Goal: Complete application form: Complete application form

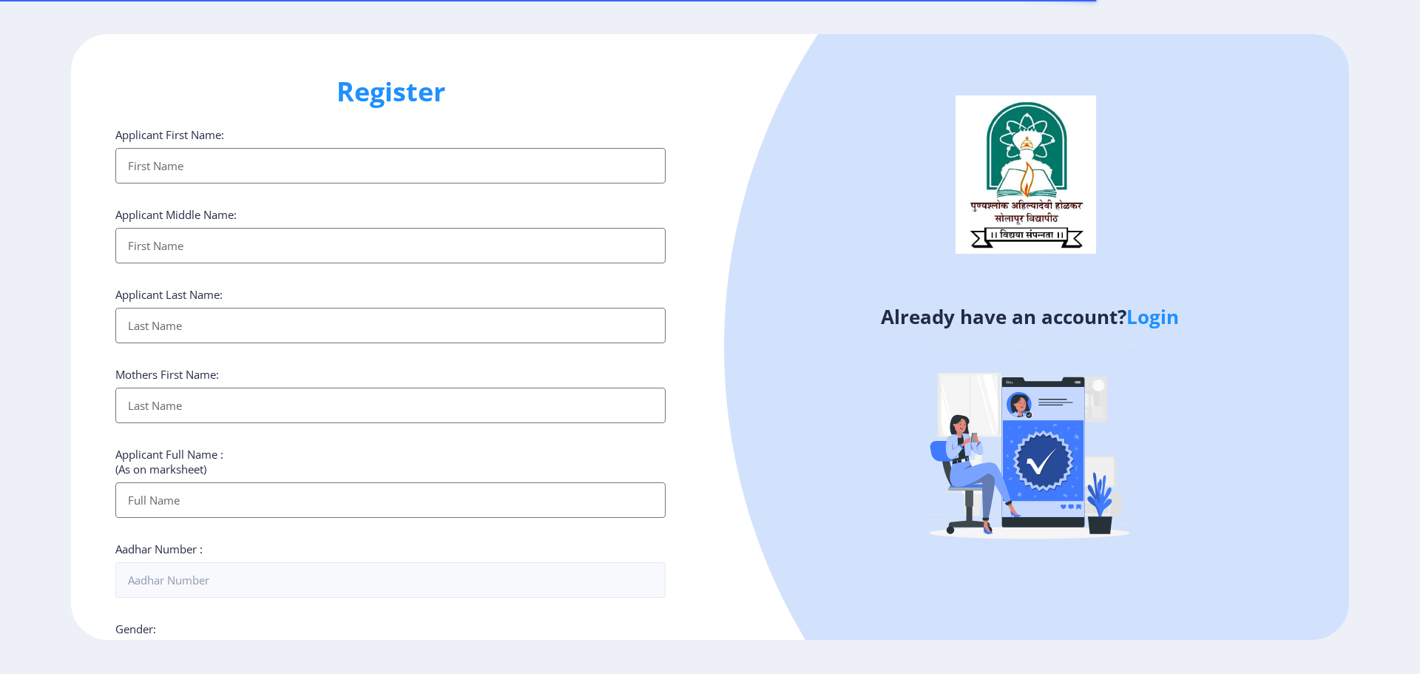
select select
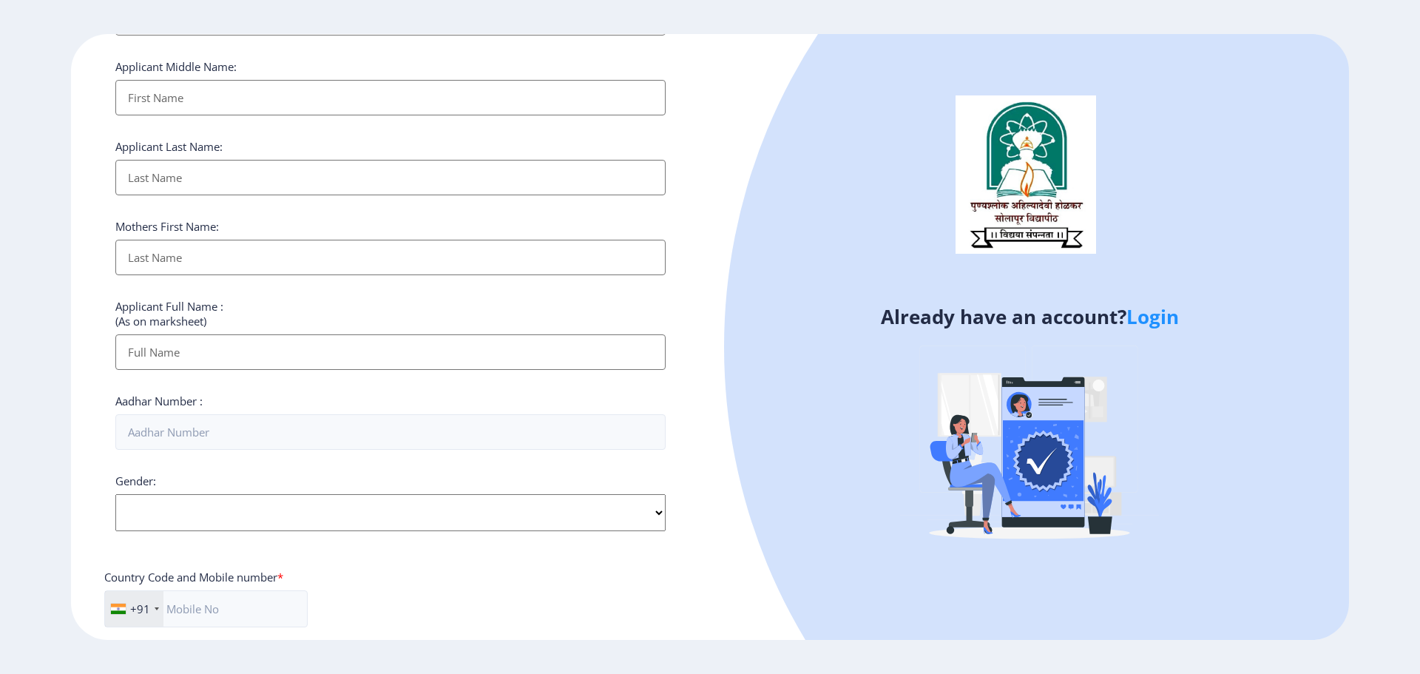
click at [1170, 319] on link "Login" at bounding box center [1152, 316] width 53 height 27
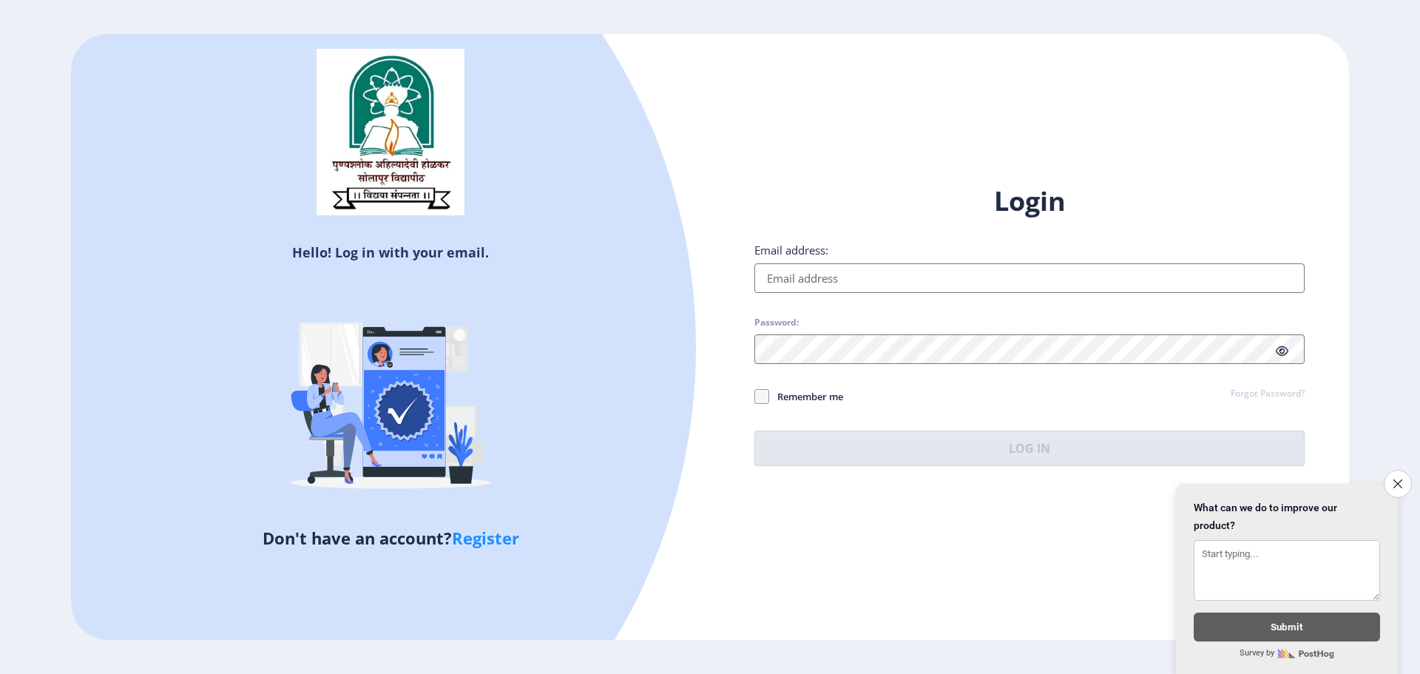
click at [848, 280] on input "Email address:" at bounding box center [1029, 278] width 550 height 30
click at [838, 268] on input "Email address:" at bounding box center [1029, 278] width 550 height 30
click at [837, 277] on input "Email address:" at bounding box center [1029, 278] width 550 height 30
type input "[EMAIL_ADDRESS][DOMAIN_NAME]"
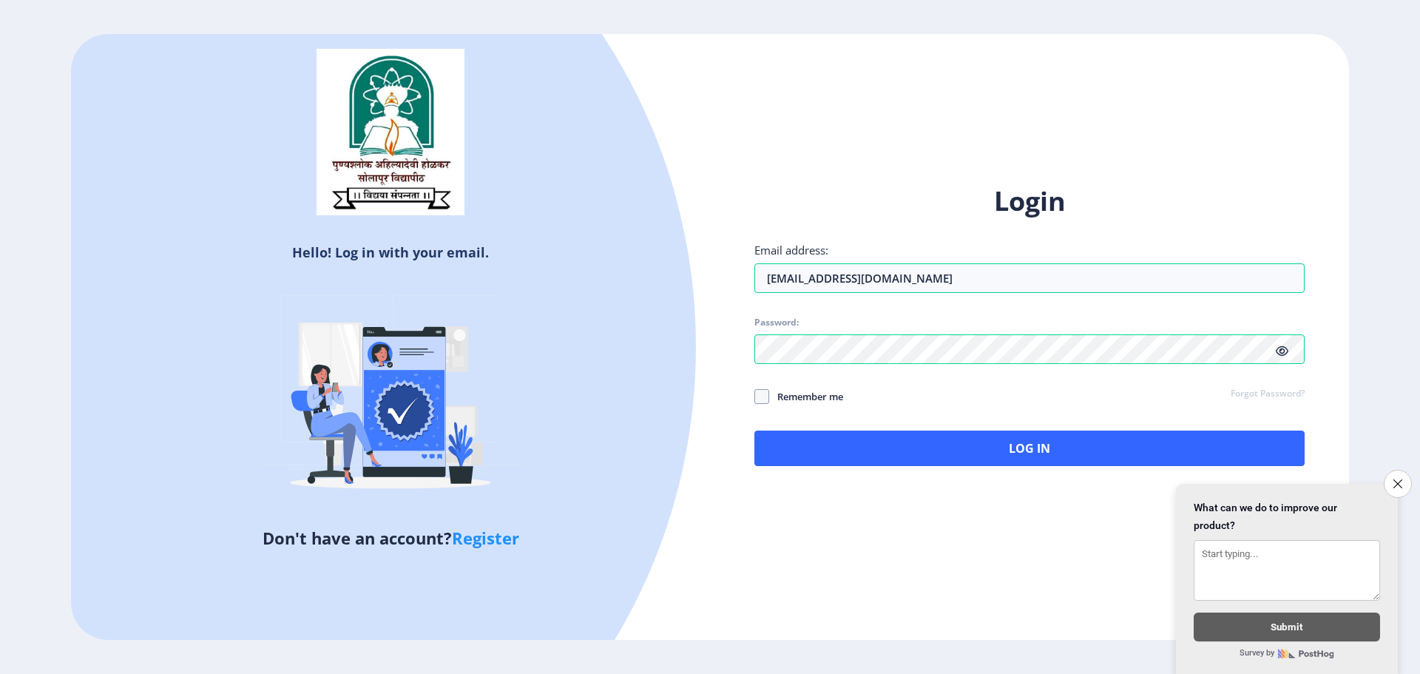
click at [1279, 345] on span at bounding box center [1282, 350] width 13 height 15
click at [756, 396] on span at bounding box center [761, 396] width 15 height 15
click at [755, 396] on input "Remember me" at bounding box center [754, 396] width 1 height 1
checkbox input "true"
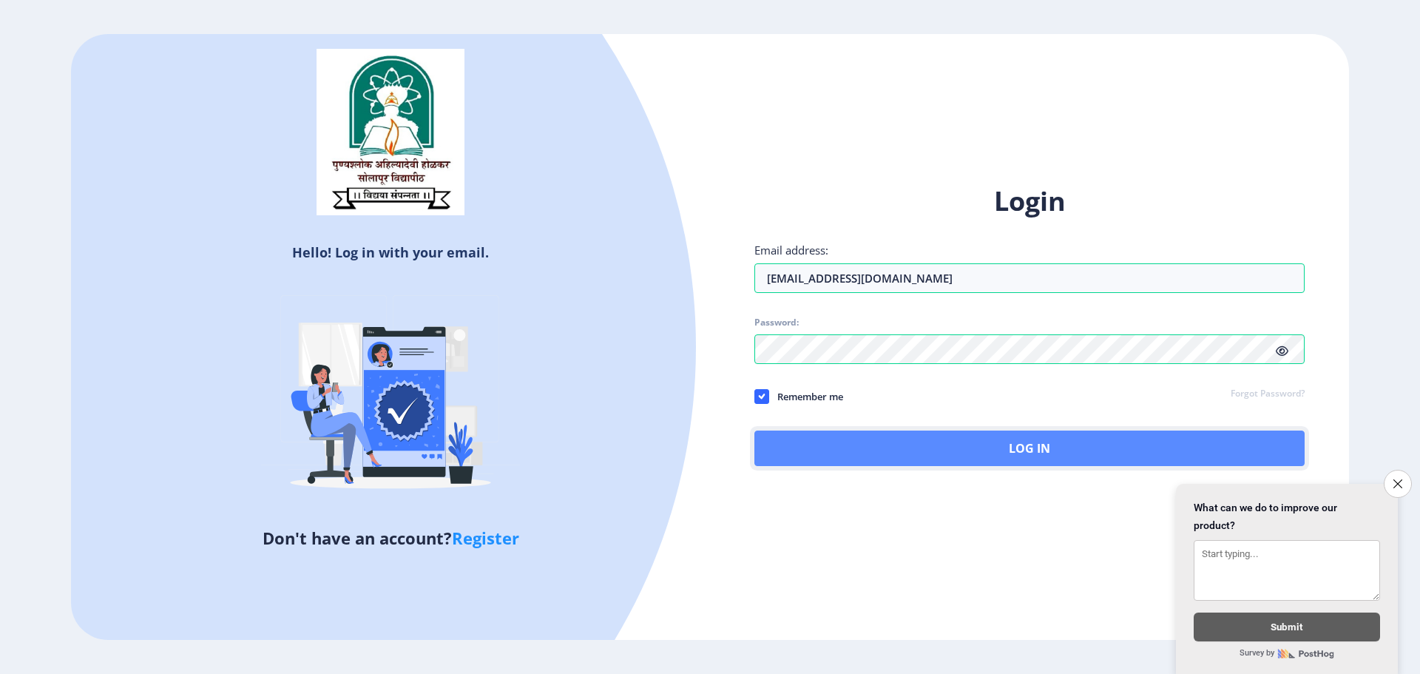
click at [1032, 450] on button "Log In" at bounding box center [1029, 447] width 550 height 35
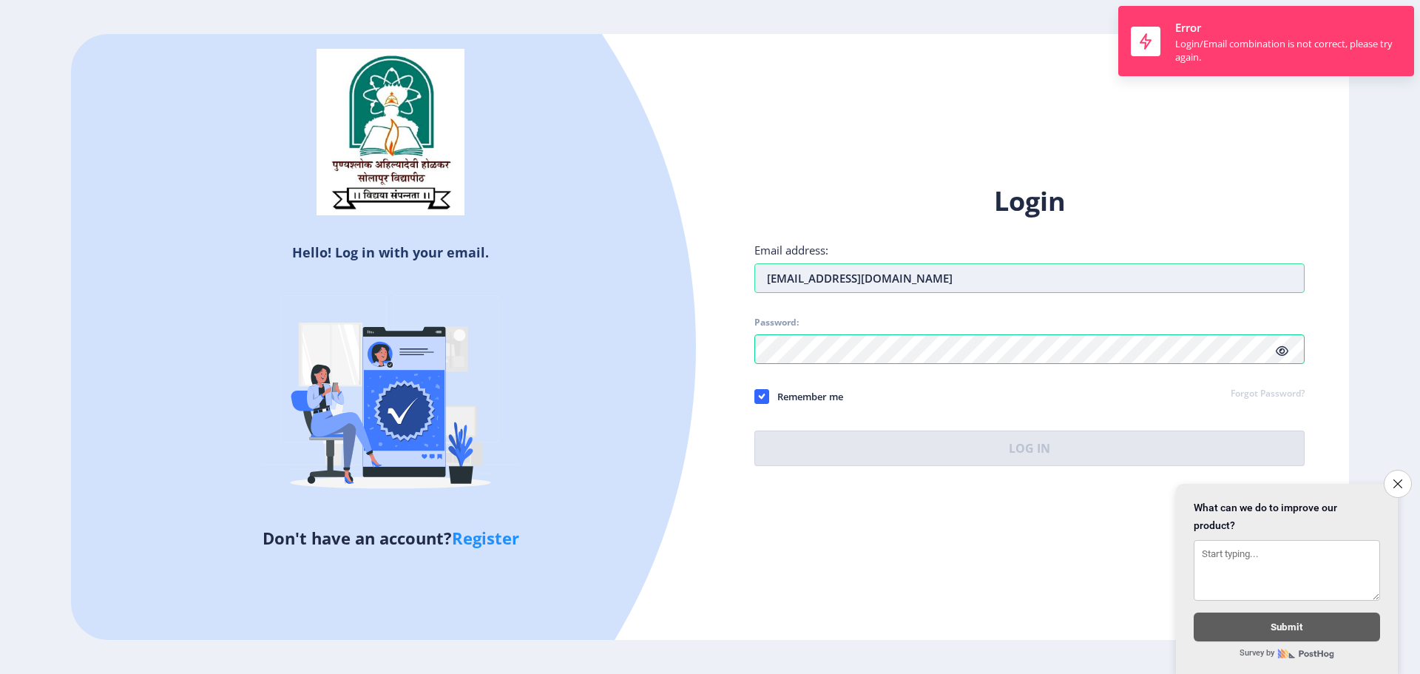
click at [768, 278] on input "[EMAIL_ADDRESS][DOMAIN_NAME]" at bounding box center [1029, 278] width 550 height 30
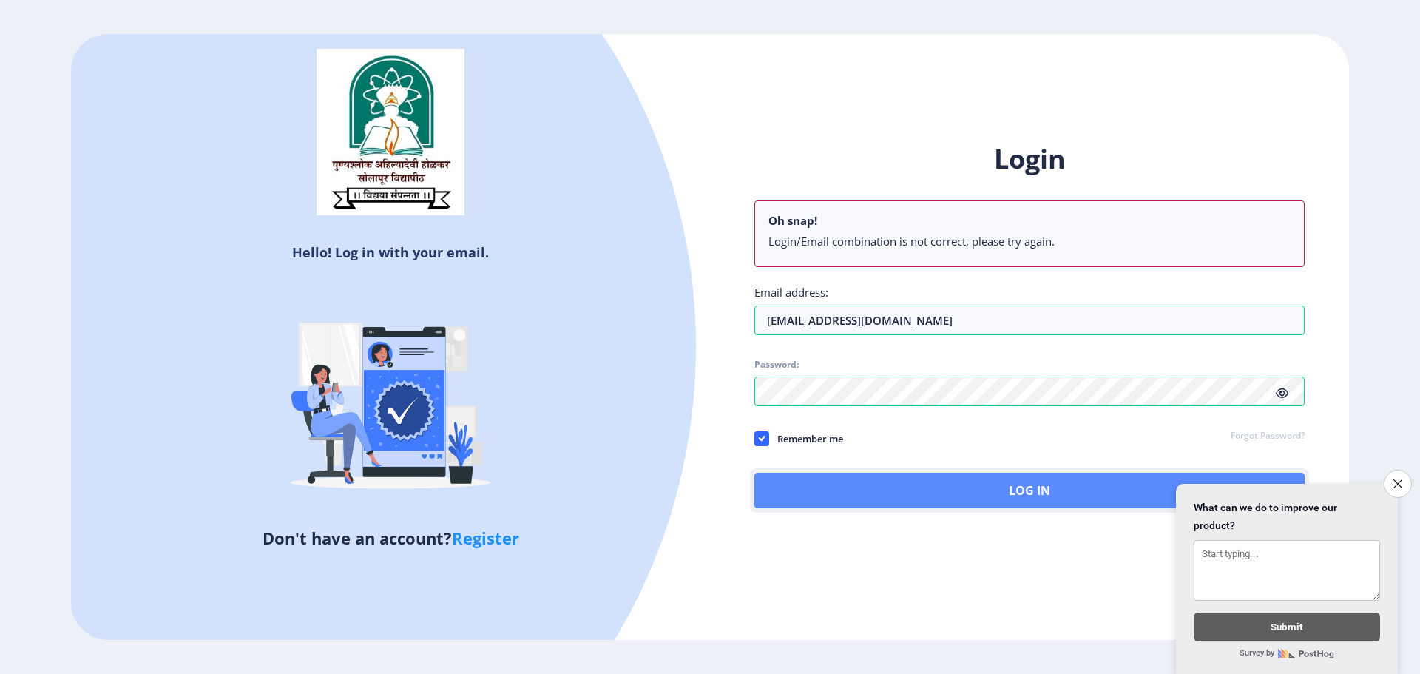
click at [983, 491] on button "Log In" at bounding box center [1029, 490] width 550 height 35
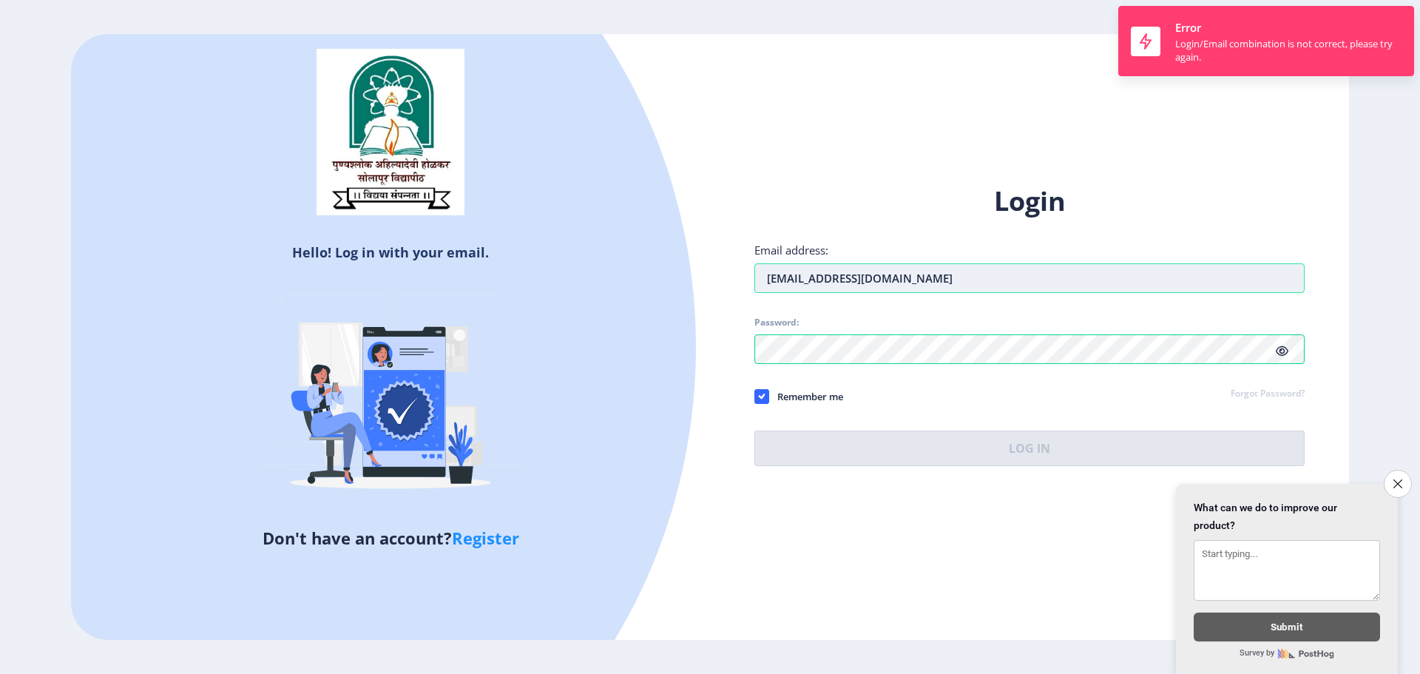
click at [851, 277] on input "[EMAIL_ADDRESS][DOMAIN_NAME]" at bounding box center [1029, 278] width 550 height 30
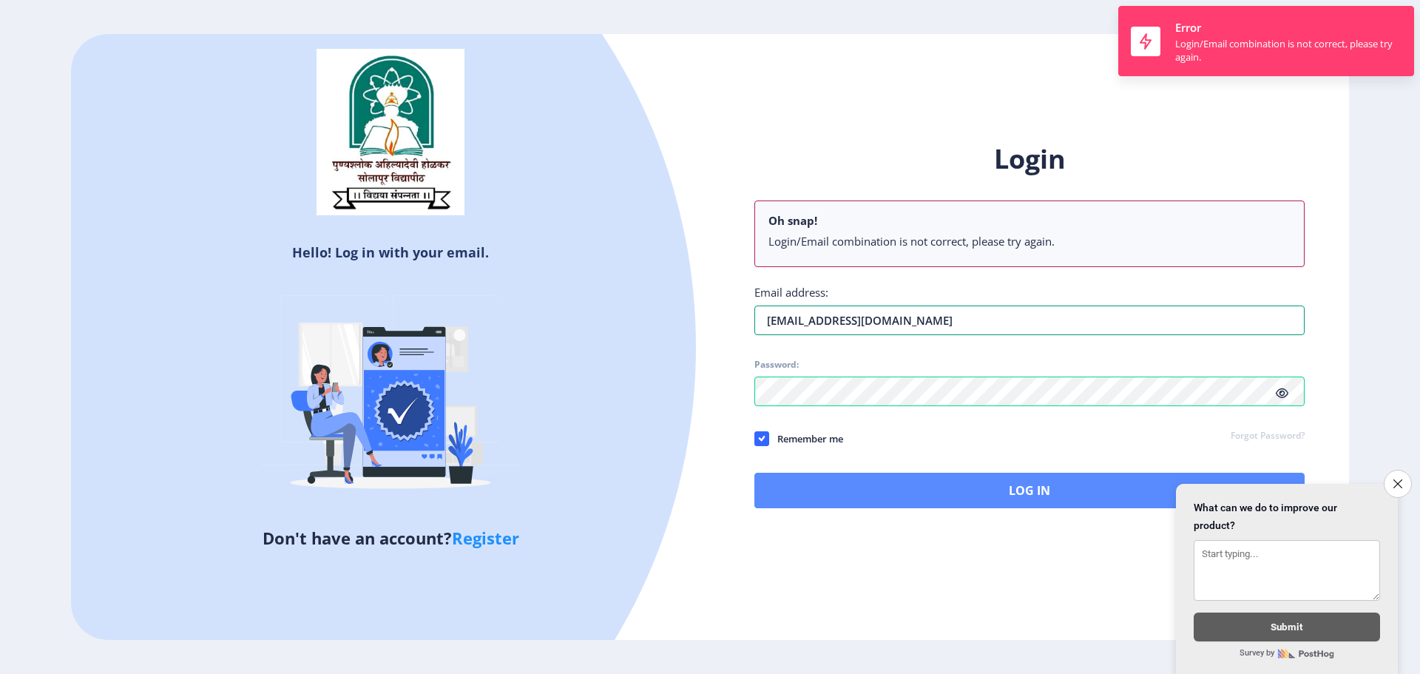
type input "[EMAIL_ADDRESS][DOMAIN_NAME]"
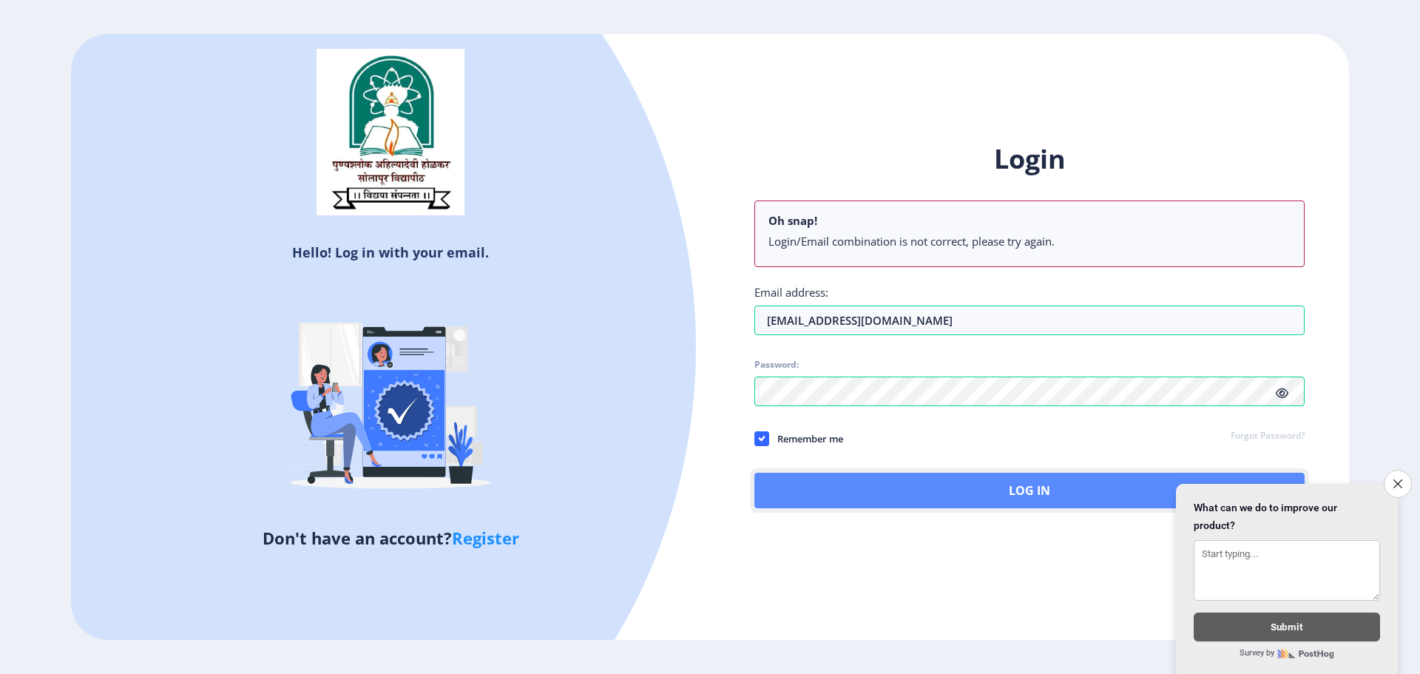
click at [1030, 488] on button "Log In" at bounding box center [1029, 490] width 550 height 35
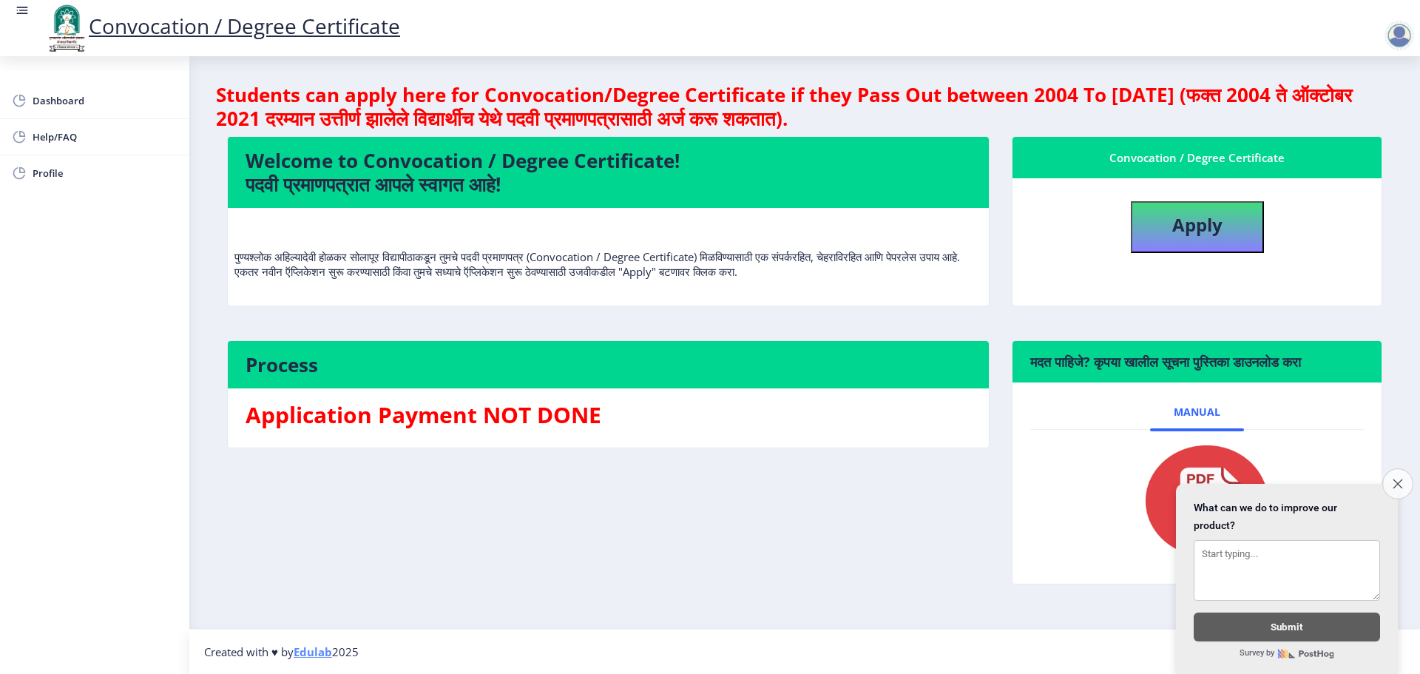
click at [1399, 469] on button "Close survey" at bounding box center [1397, 483] width 31 height 31
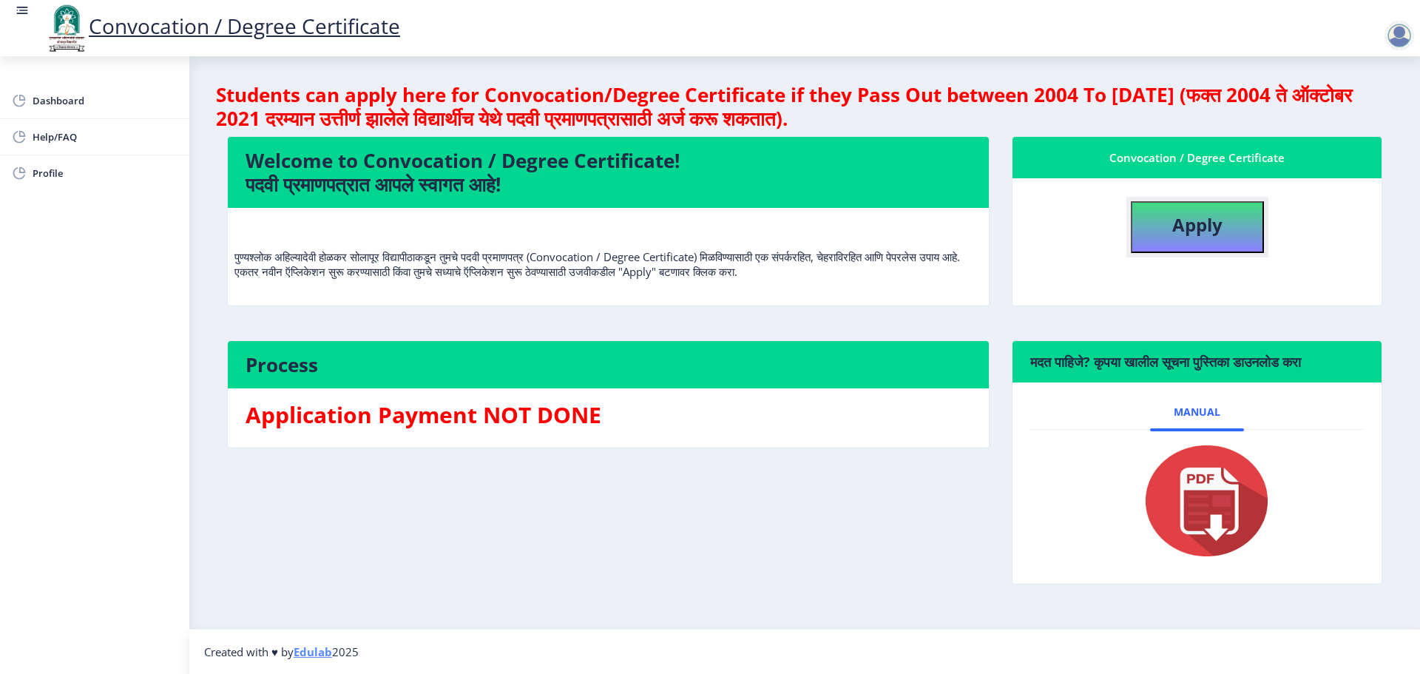
click at [1173, 209] on button "Apply" at bounding box center [1197, 227] width 133 height 52
select select
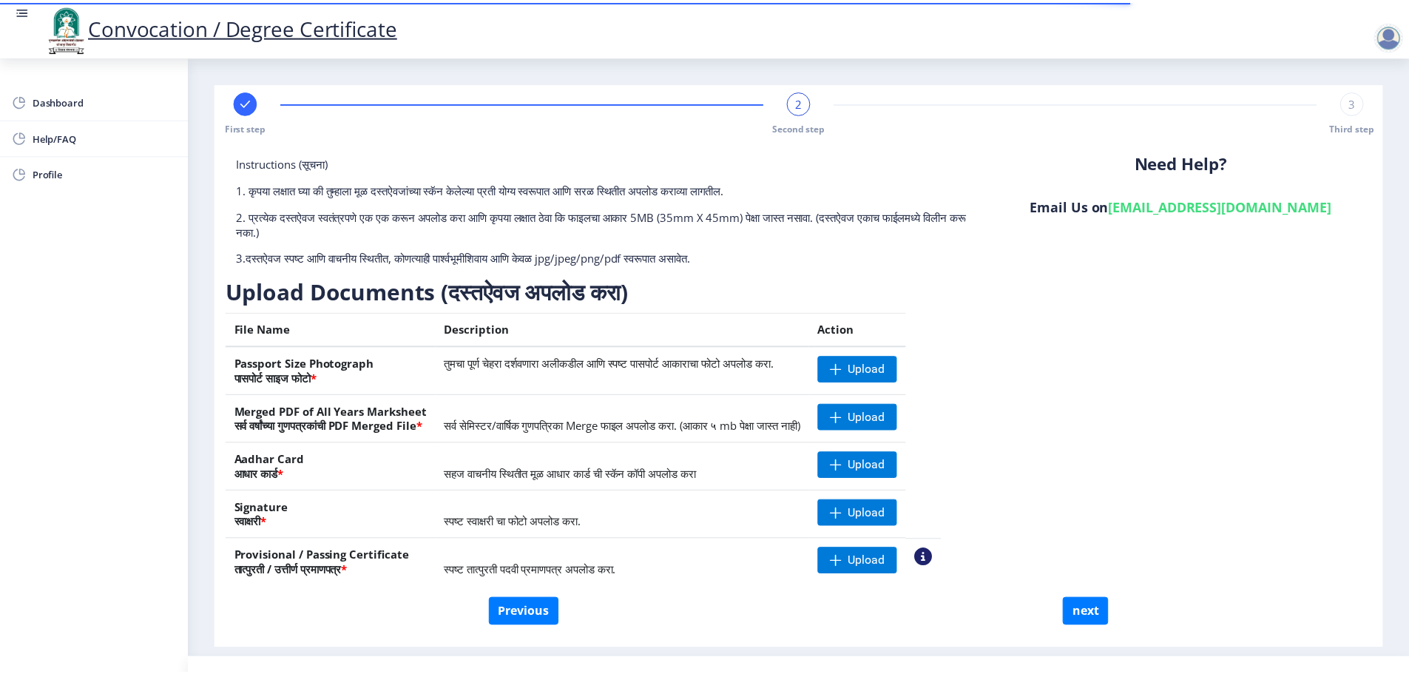
scroll to position [29, 0]
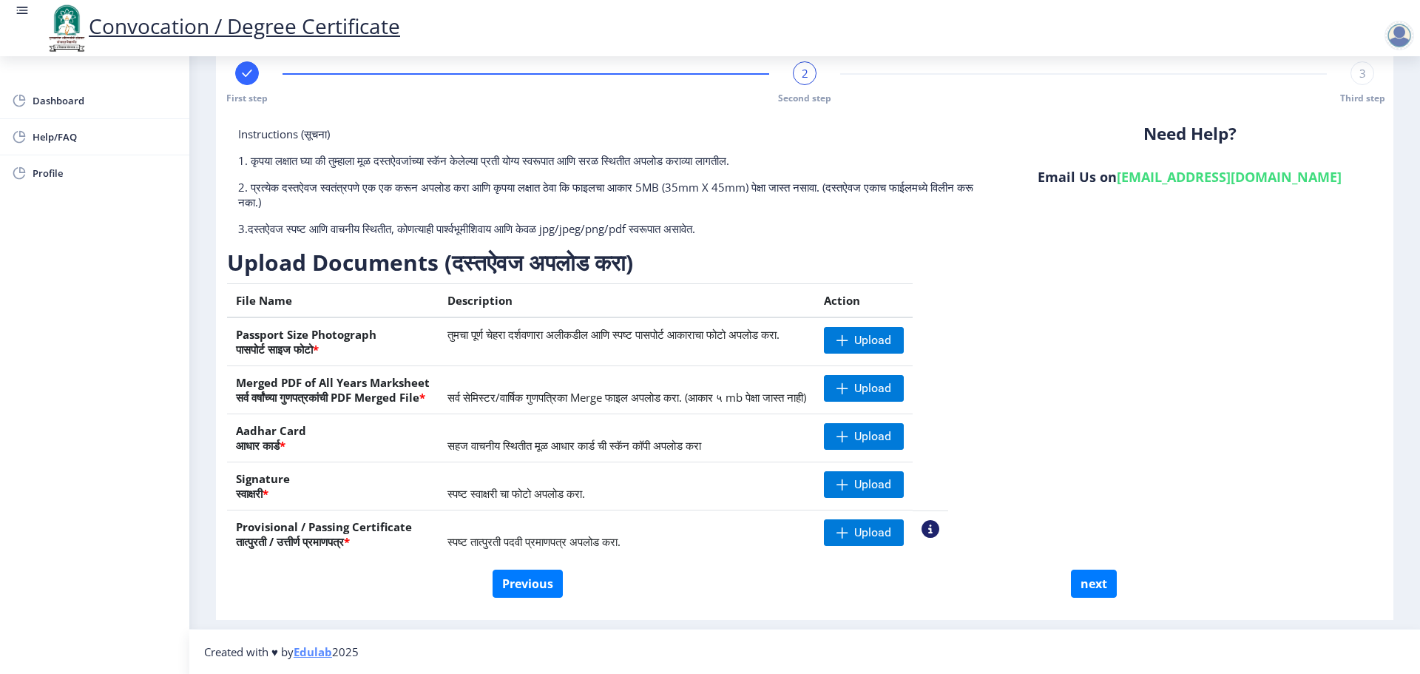
click at [939, 526] on nb-action at bounding box center [930, 529] width 18 height 18
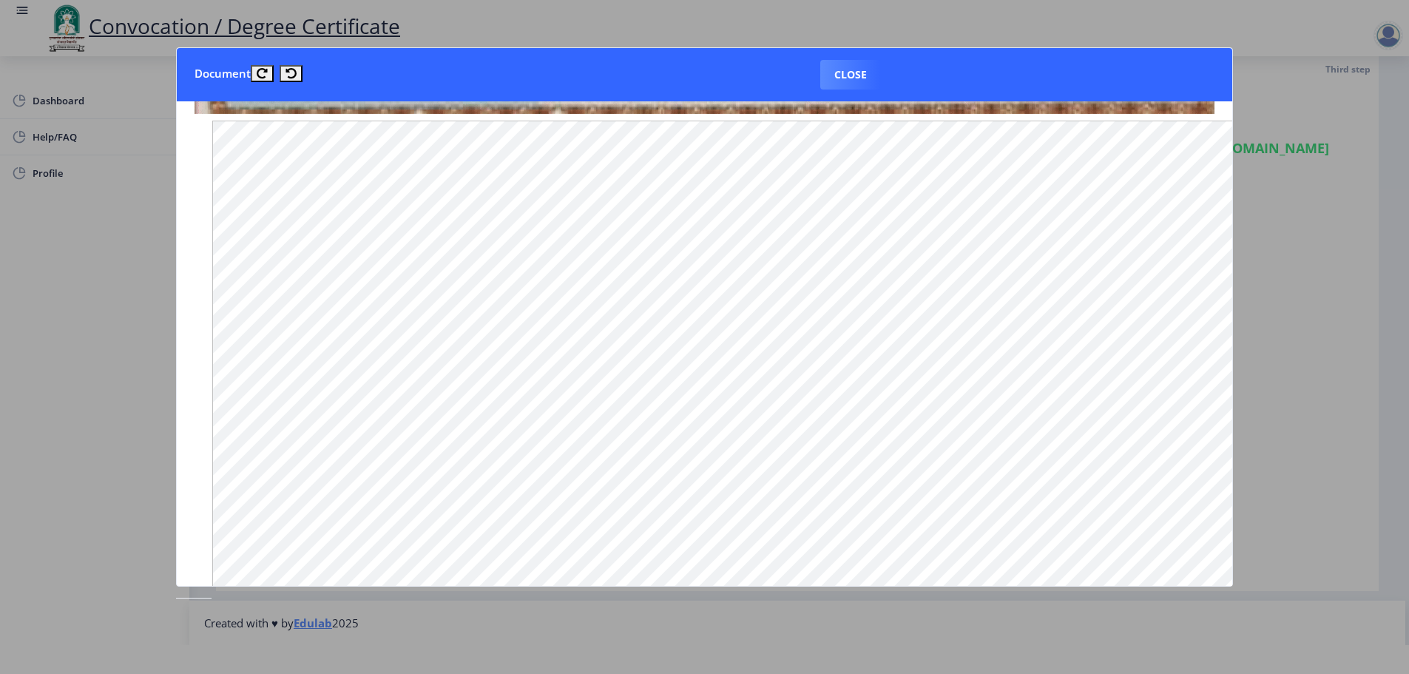
scroll to position [785, 0]
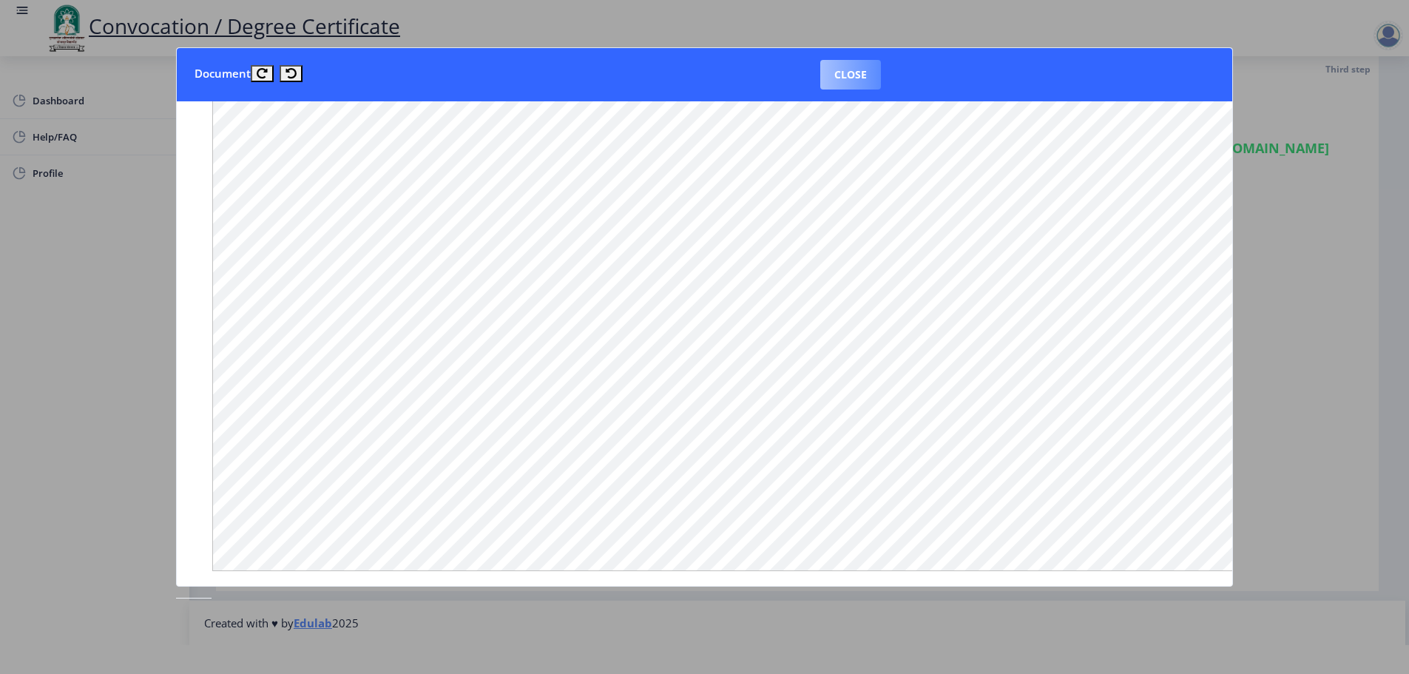
click at [850, 77] on button "Close" at bounding box center [850, 75] width 61 height 30
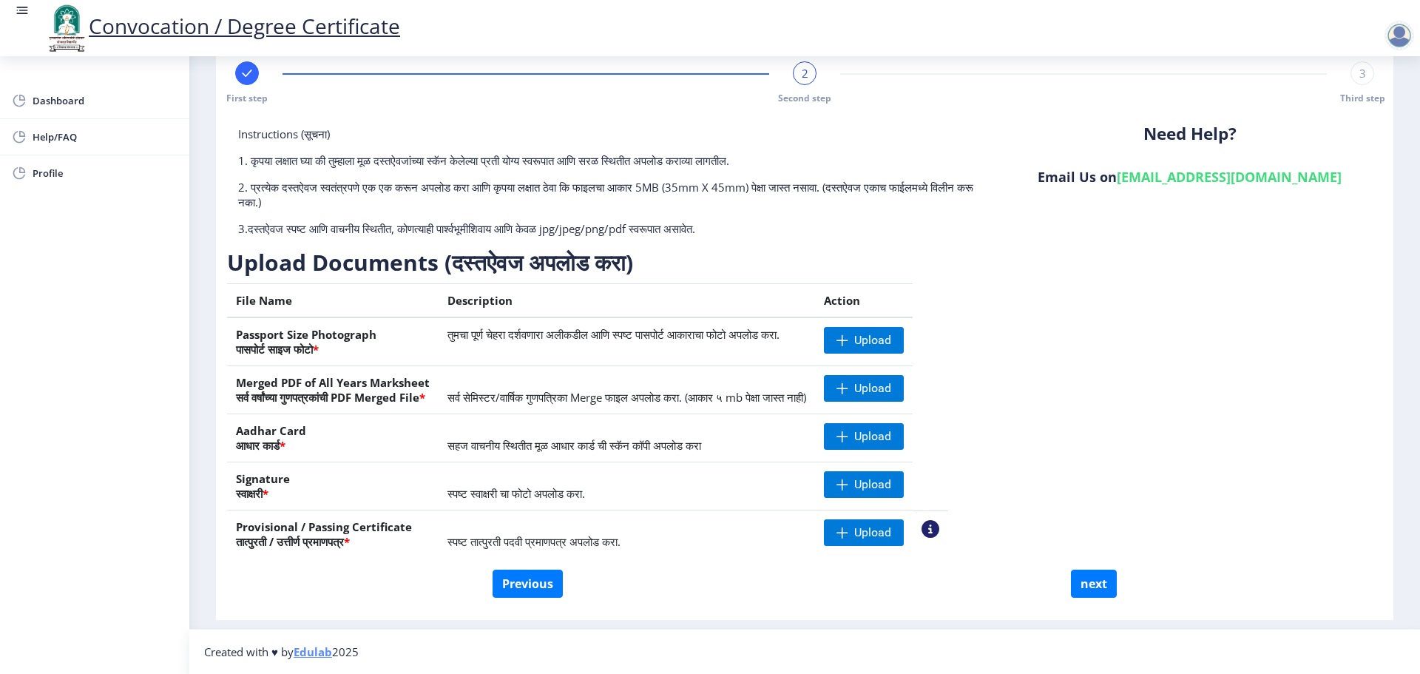
click at [939, 535] on nb-action at bounding box center [930, 529] width 18 height 18
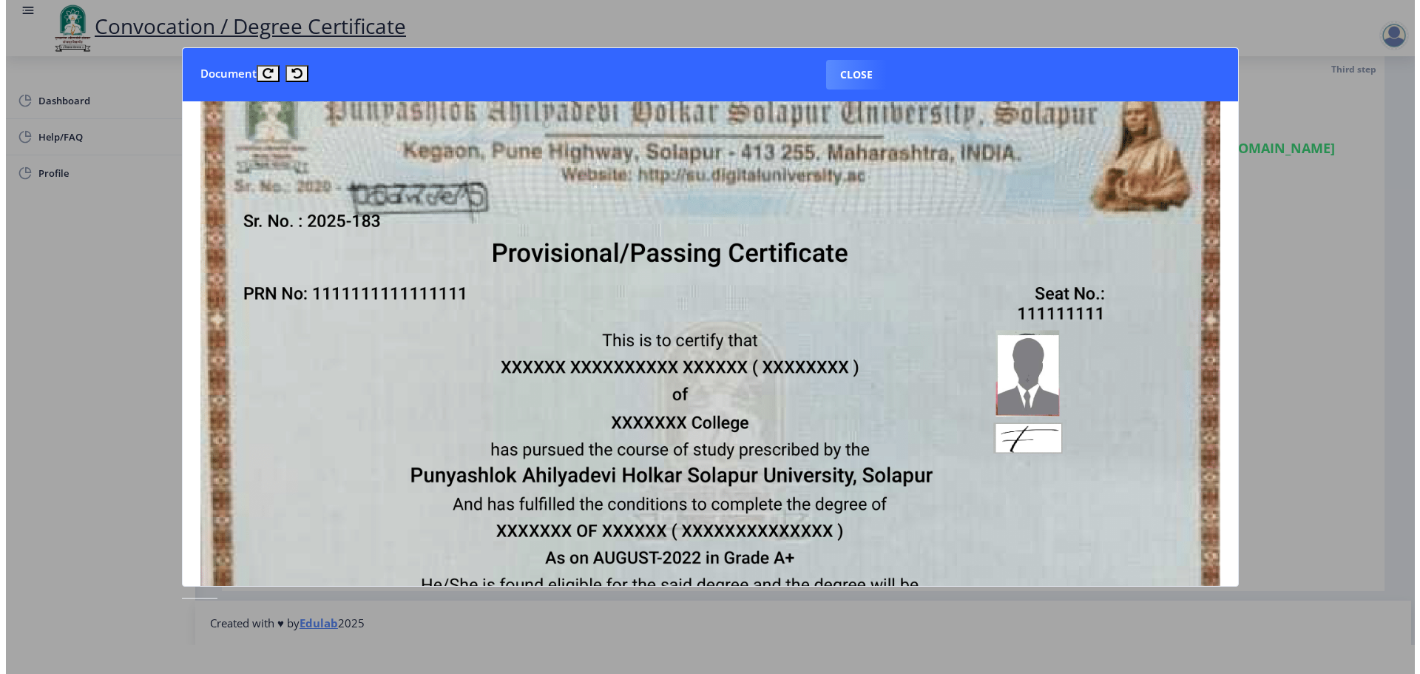
scroll to position [148, 0]
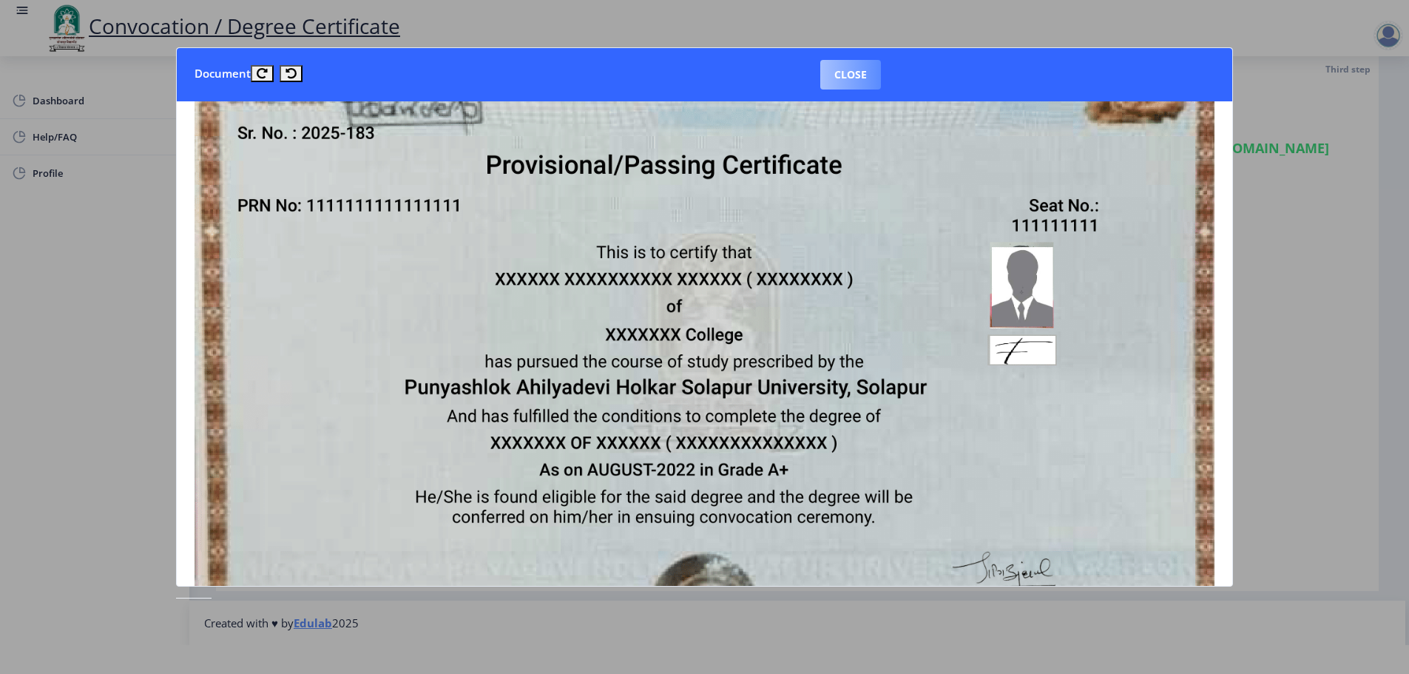
click at [847, 81] on button "Close" at bounding box center [850, 75] width 61 height 30
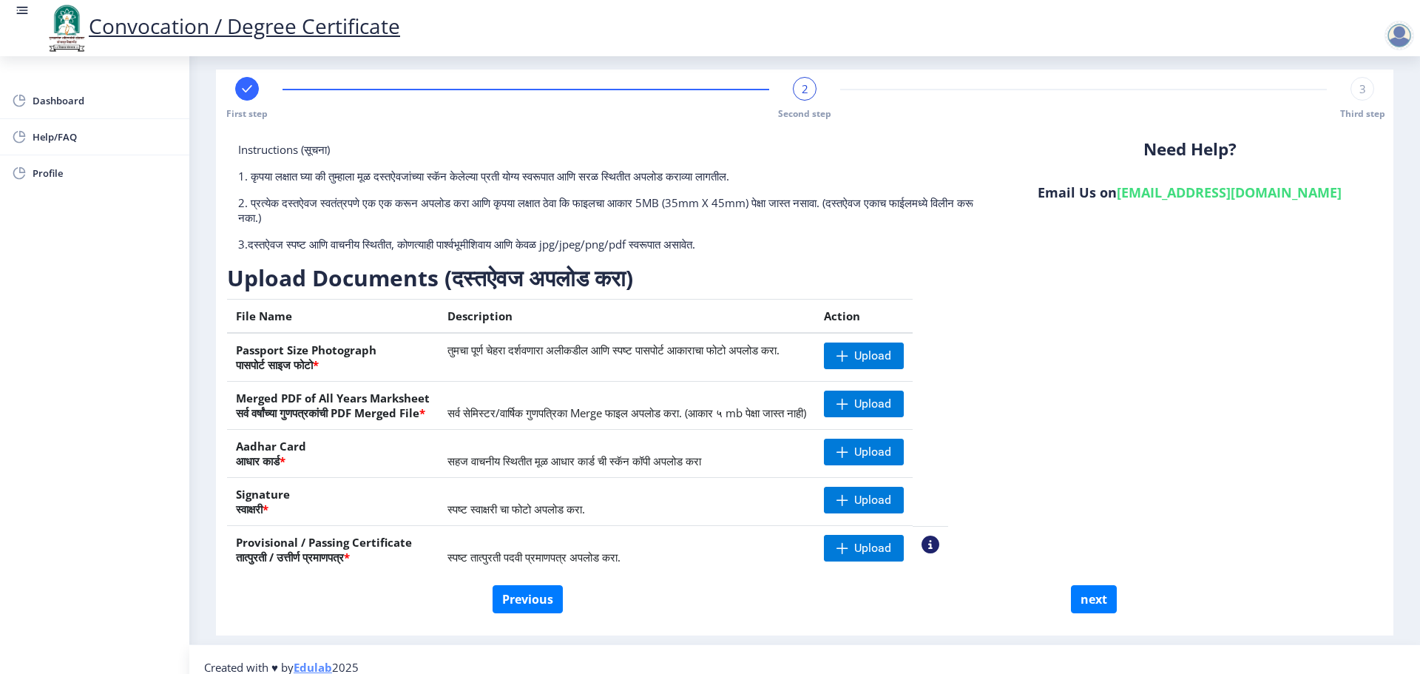
scroll to position [0, 0]
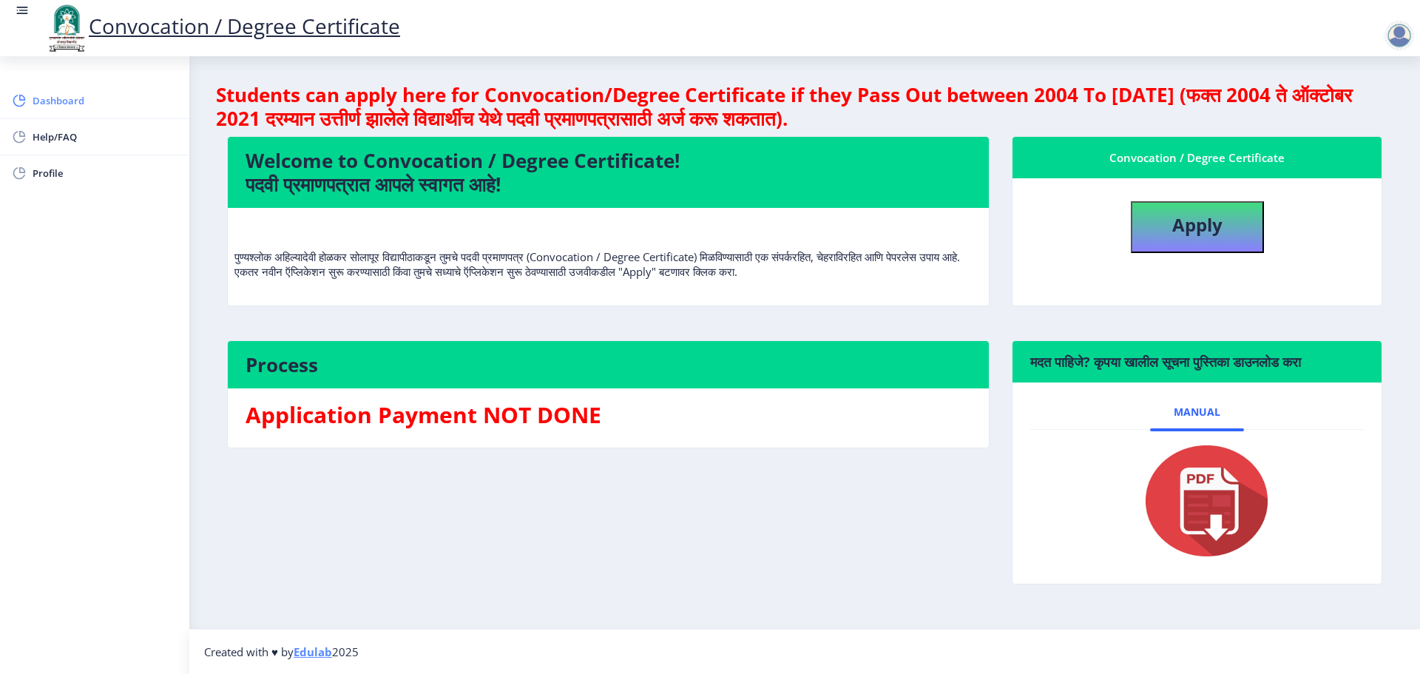
click at [67, 100] on span "Dashboard" at bounding box center [105, 101] width 145 height 18
